Goal: Register for event/course

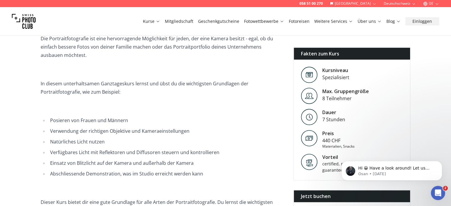
scroll to position [178, 0]
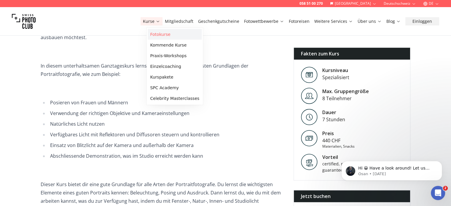
click at [155, 31] on link "Fotokurse" at bounding box center [175, 34] width 54 height 11
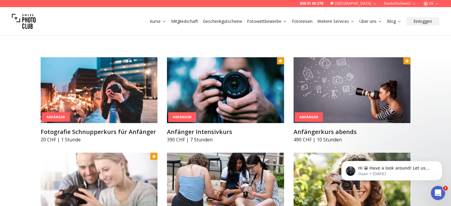
scroll to position [319, 0]
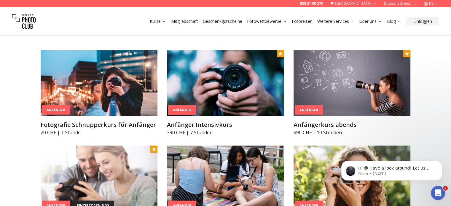
drag, startPoint x: 69, startPoint y: 42, endPoint x: 68, endPoint y: 52, distance: 9.6
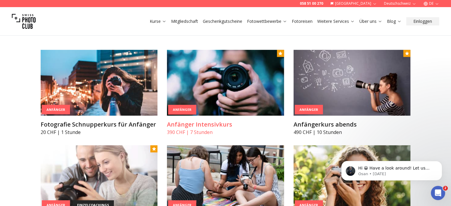
drag, startPoint x: 209, startPoint y: 141, endPoint x: 212, endPoint y: 140, distance: 3.6
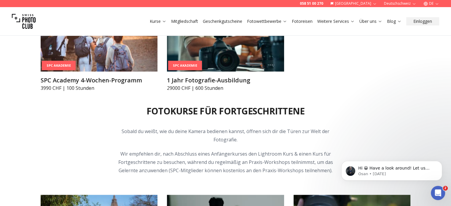
scroll to position [852, 0]
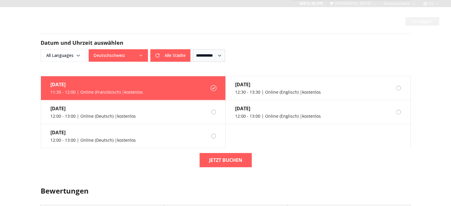
click at [119, 59] on button "Deutschschweiz" at bounding box center [118, 55] width 59 height 12
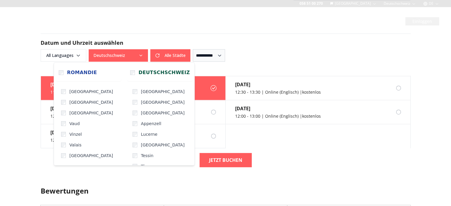
click at [269, 43] on h2 "Datum und Uhrzeit auswählen" at bounding box center [226, 43] width 370 height 8
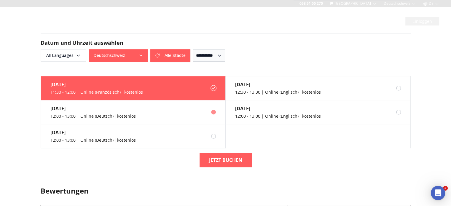
click at [162, 114] on label "29. Okt. 12:00 - 13:00 | Online (Deutsch) | kostenlos" at bounding box center [133, 112] width 185 height 24
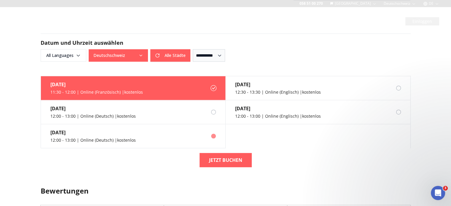
click at [164, 133] on label "26. Nov. 12:00 - 13:00 | Online (Deutsch) | kostenlos" at bounding box center [133, 136] width 185 height 24
click at [288, 98] on div "21. Okt. 12:30 - 13:30 | Online (Englisch) | kostenlos" at bounding box center [272, 88] width 95 height 24
click at [289, 111] on div "18. Nov." at bounding box center [278, 108] width 86 height 7
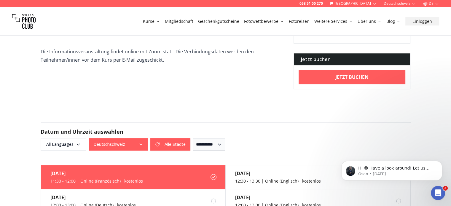
scroll to position [267, 0]
